Goal: Feedback & Contribution: Leave review/rating

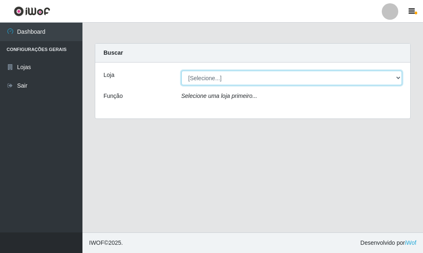
click at [251, 73] on select "[Selecione...] Rede Fácil Construção" at bounding box center [291, 78] width 221 height 14
select select "318"
click at [181, 71] on select "[Selecione...] Rede Fácil Construção" at bounding box center [291, 78] width 221 height 14
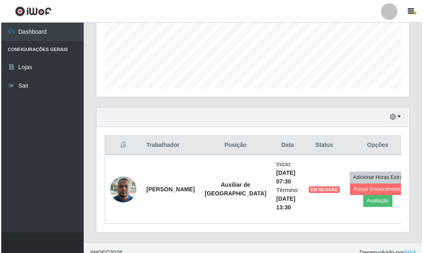
scroll to position [216, 0]
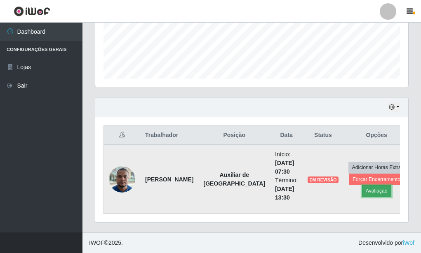
click at [362, 190] on button "Avaliação" at bounding box center [376, 191] width 29 height 12
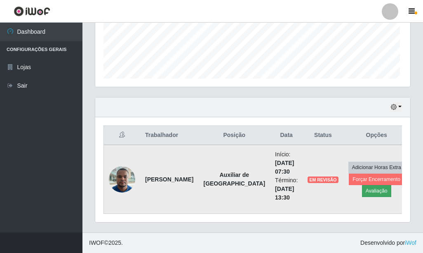
scroll to position [171, 309]
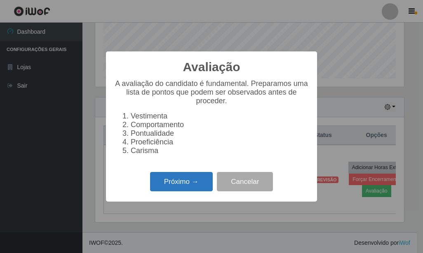
click at [188, 181] on button "Próximo →" at bounding box center [181, 181] width 63 height 19
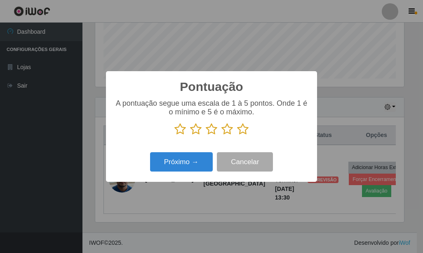
click at [244, 135] on icon at bounding box center [243, 129] width 12 height 12
click at [237, 136] on input "radio" at bounding box center [237, 136] width 0 height 0
click at [244, 135] on icon at bounding box center [243, 129] width 12 height 12
click at [237, 136] on input "radio" at bounding box center [237, 136] width 0 height 0
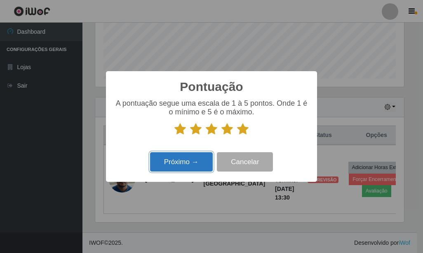
click at [183, 158] on button "Próximo →" at bounding box center [181, 161] width 63 height 19
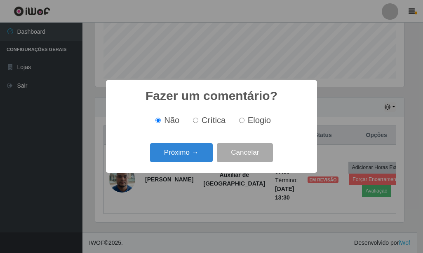
click at [246, 122] on label "Elogio" at bounding box center [253, 120] width 35 height 9
click at [244, 122] on input "Elogio" at bounding box center [241, 120] width 5 height 5
radio input "true"
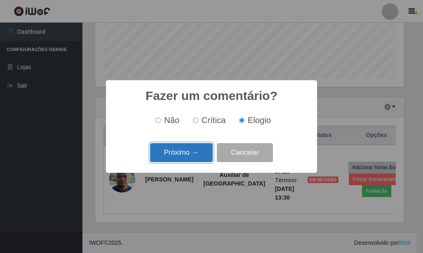
click at [191, 148] on button "Próximo →" at bounding box center [181, 152] width 63 height 19
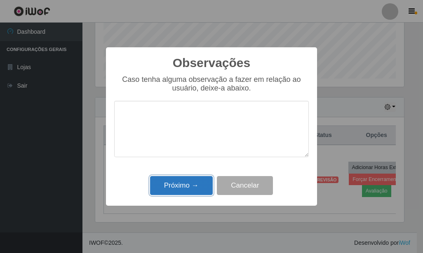
click at [208, 183] on button "Próximo →" at bounding box center [181, 185] width 63 height 19
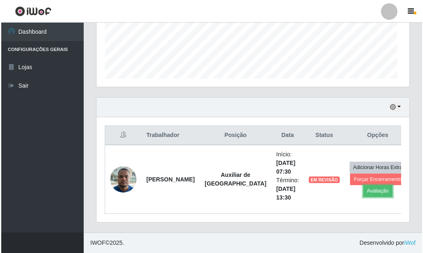
scroll to position [171, 313]
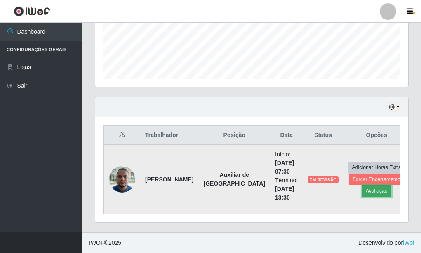
click at [362, 188] on button "Avaliação" at bounding box center [376, 191] width 29 height 12
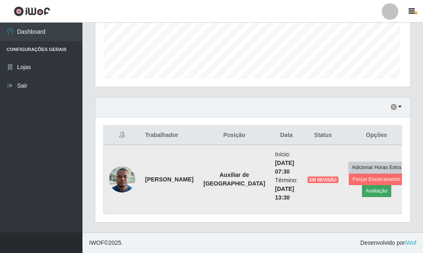
scroll to position [171, 309]
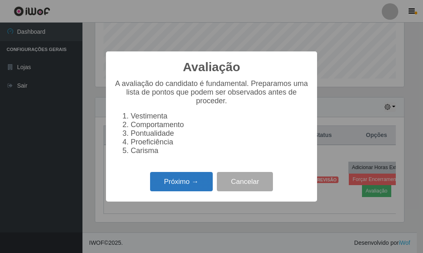
click at [206, 178] on button "Próximo →" at bounding box center [181, 181] width 63 height 19
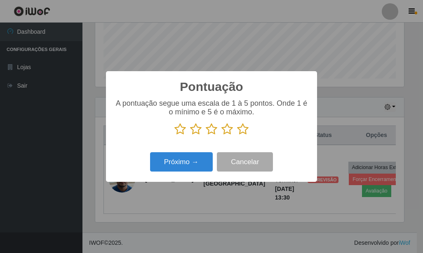
scroll to position [411944, 411806]
click at [242, 132] on icon at bounding box center [243, 129] width 12 height 12
click at [237, 136] on input "radio" at bounding box center [237, 136] width 0 height 0
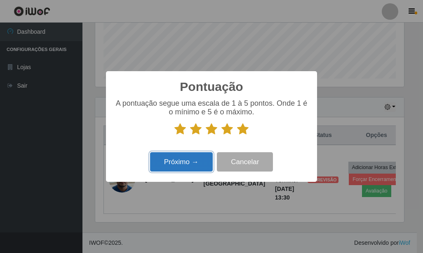
click at [189, 160] on button "Próximo →" at bounding box center [181, 161] width 63 height 19
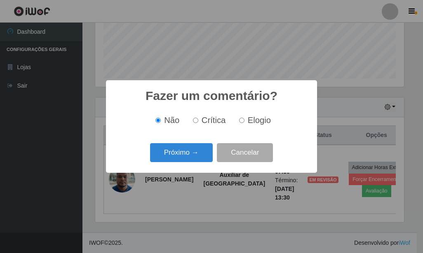
click at [245, 122] on label "Elogio" at bounding box center [253, 120] width 35 height 9
click at [244, 122] on input "Elogio" at bounding box center [241, 120] width 5 height 5
radio input "true"
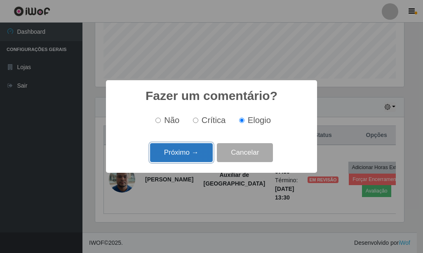
click at [198, 146] on button "Próximo →" at bounding box center [181, 152] width 63 height 19
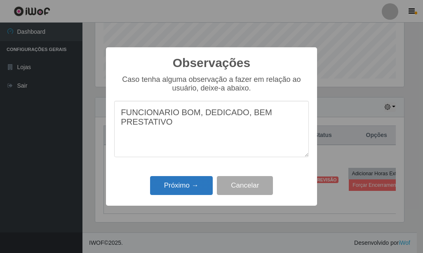
type textarea "FUNCIONARIO BOM, DEDICADO, BEM PRESTATIVO"
click at [199, 185] on button "Próximo →" at bounding box center [181, 185] width 63 height 19
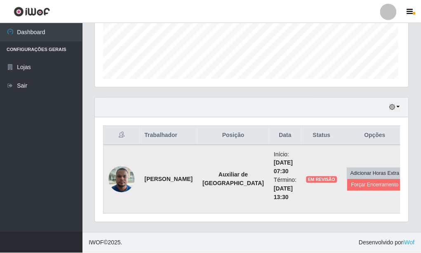
scroll to position [171, 313]
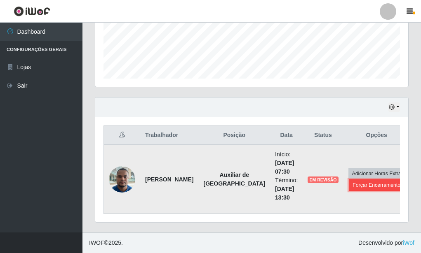
click at [351, 188] on button "Forçar Encerramento" at bounding box center [376, 186] width 55 height 12
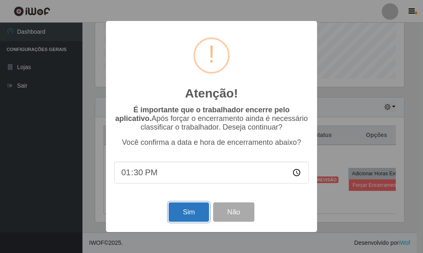
click at [186, 217] on button "Sim" at bounding box center [189, 212] width 40 height 19
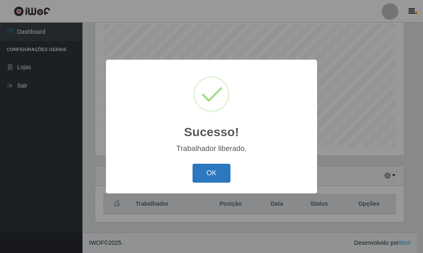
click at [227, 174] on button "OK" at bounding box center [211, 173] width 38 height 19
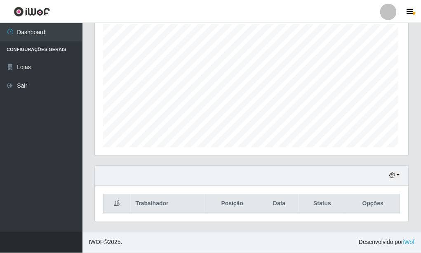
scroll to position [411944, 411802]
click at [399, 177] on button "button" at bounding box center [394, 175] width 12 height 9
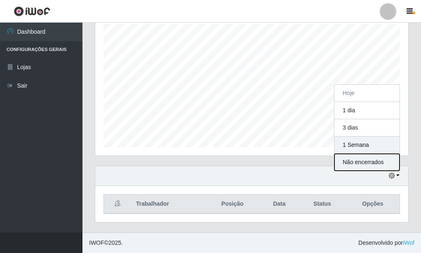
drag, startPoint x: 354, startPoint y: 166, endPoint x: 349, endPoint y: 145, distance: 21.5
click at [349, 145] on div "Hoje 1 dia 3 dias 1 Semana Não encerrados" at bounding box center [367, 127] width 66 height 87
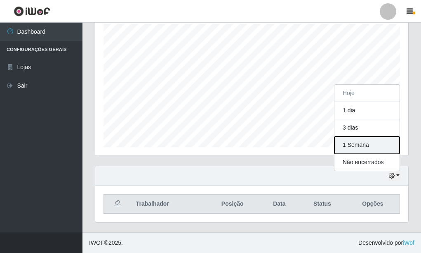
click at [349, 145] on button "1 Semana" at bounding box center [366, 145] width 65 height 17
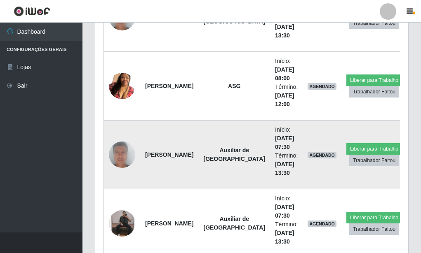
scroll to position [518, 0]
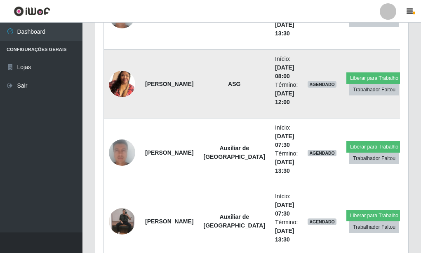
click at [121, 85] on img at bounding box center [122, 84] width 26 height 47
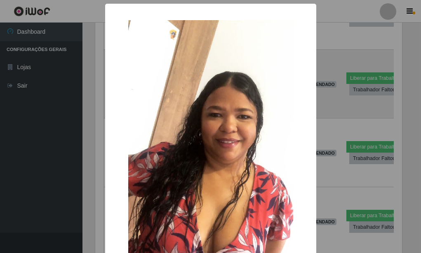
scroll to position [171, 309]
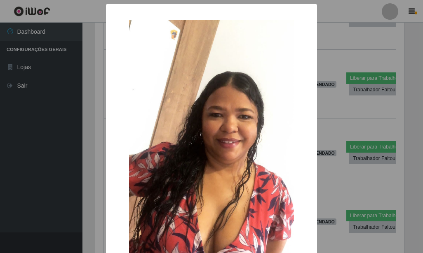
click at [84, 94] on div "× OK Cancel" at bounding box center [211, 126] width 423 height 253
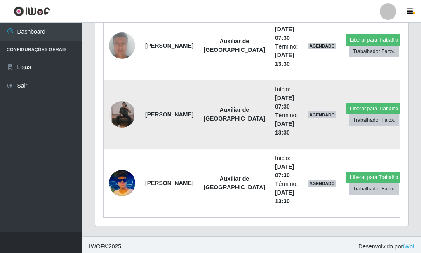
scroll to position [0, 0]
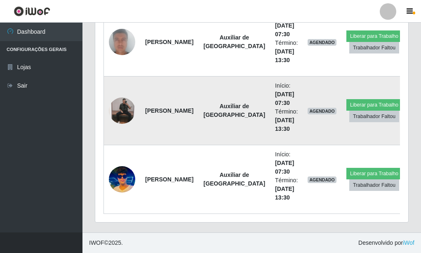
click at [127, 110] on img at bounding box center [122, 111] width 26 height 26
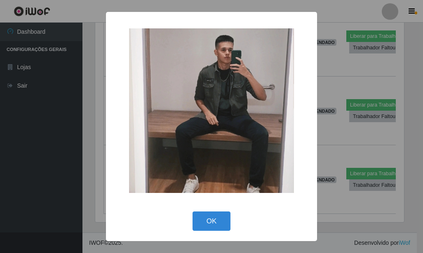
click at [90, 97] on div "× OK Cancel" at bounding box center [211, 126] width 423 height 253
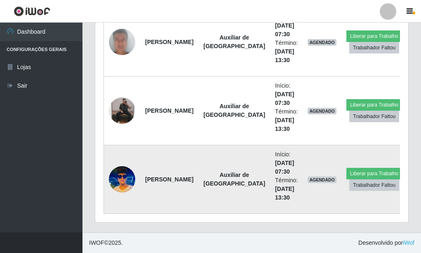
click at [119, 181] on img at bounding box center [122, 179] width 26 height 35
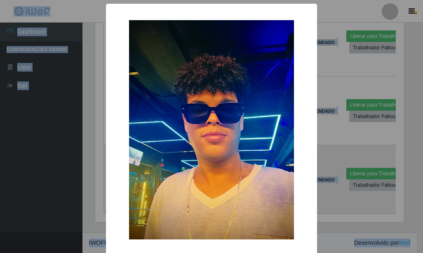
click at [119, 181] on div "× OK Cancel" at bounding box center [211, 126] width 423 height 253
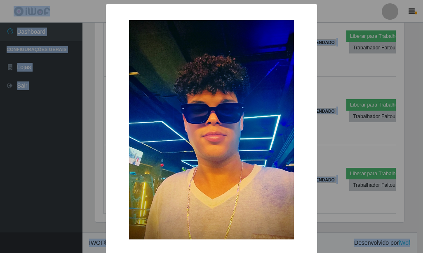
drag, startPoint x: 119, startPoint y: 181, endPoint x: 94, endPoint y: 167, distance: 28.1
click at [94, 167] on div "× OK Cancel" at bounding box center [211, 126] width 423 height 253
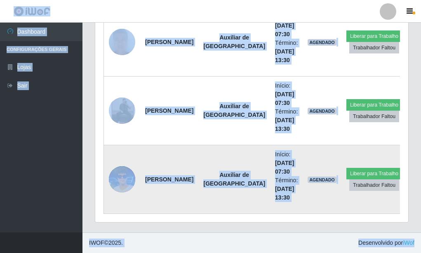
click at [117, 175] on img at bounding box center [122, 179] width 26 height 35
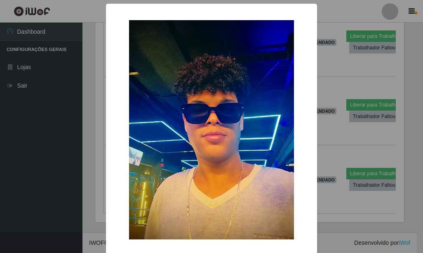
click at [322, 70] on div "× OK Cancel" at bounding box center [211, 126] width 423 height 253
